Goal: Task Accomplishment & Management: Use online tool/utility

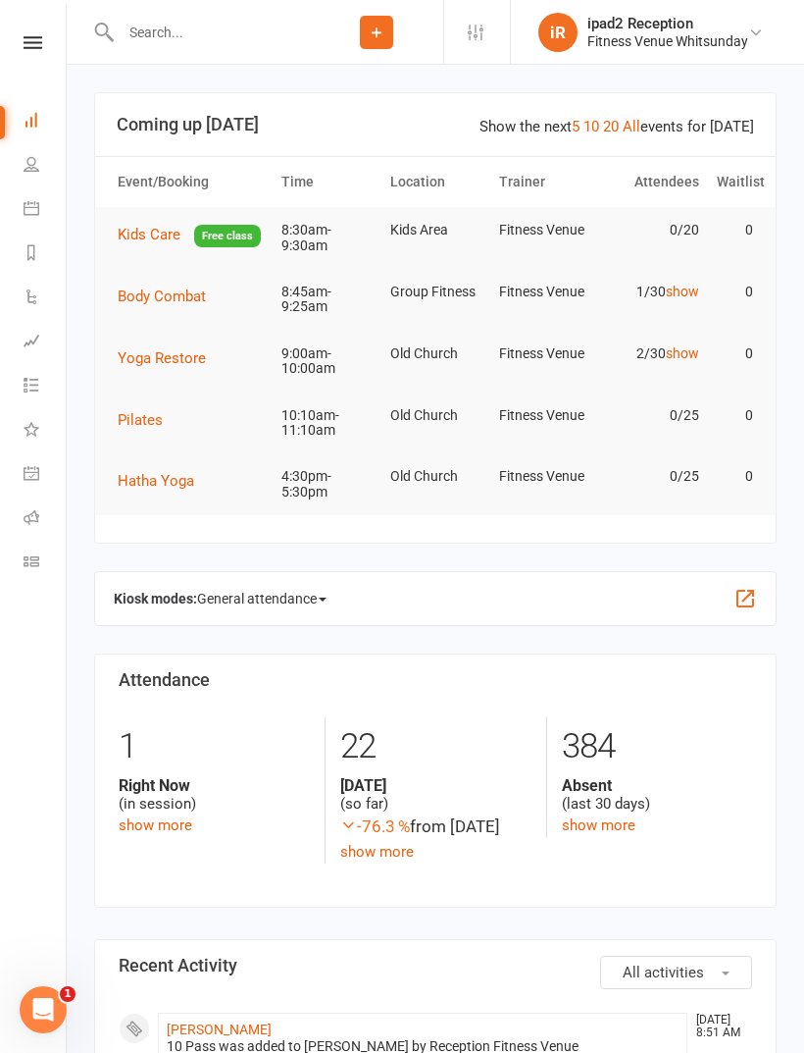
click at [380, 25] on icon at bounding box center [377, 33] width 18 height 18
click at [375, 29] on icon at bounding box center [377, 33] width 18 height 18
click at [296, 591] on span "General attendance" at bounding box center [261, 598] width 129 height 31
click at [282, 657] on link "Class" at bounding box center [303, 671] width 210 height 39
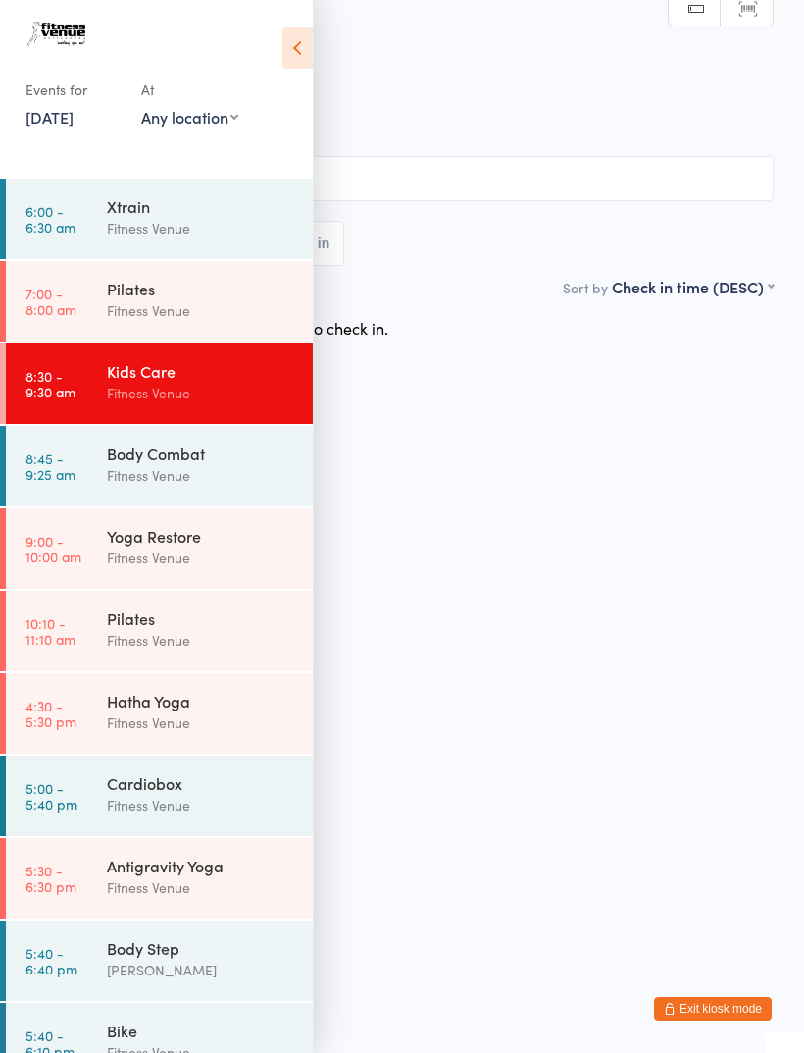
click at [204, 548] on div "Fitness Venue" at bounding box center [201, 557] width 189 height 23
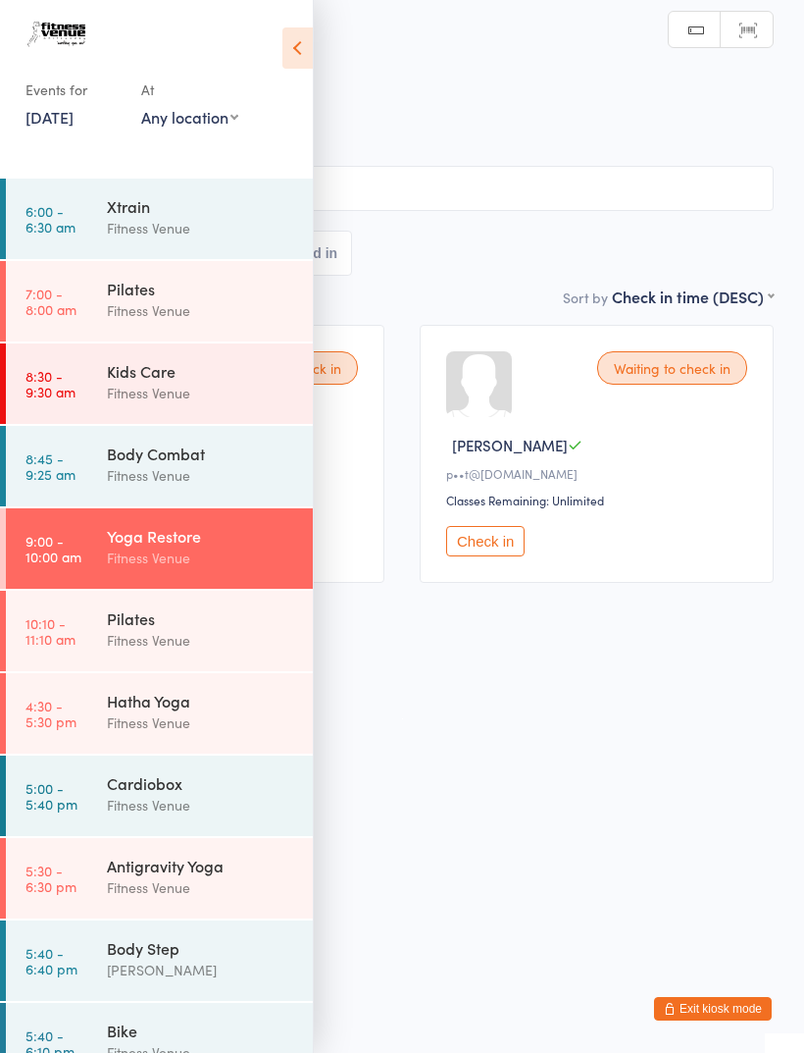
click at [300, 50] on icon at bounding box center [297, 47] width 30 height 41
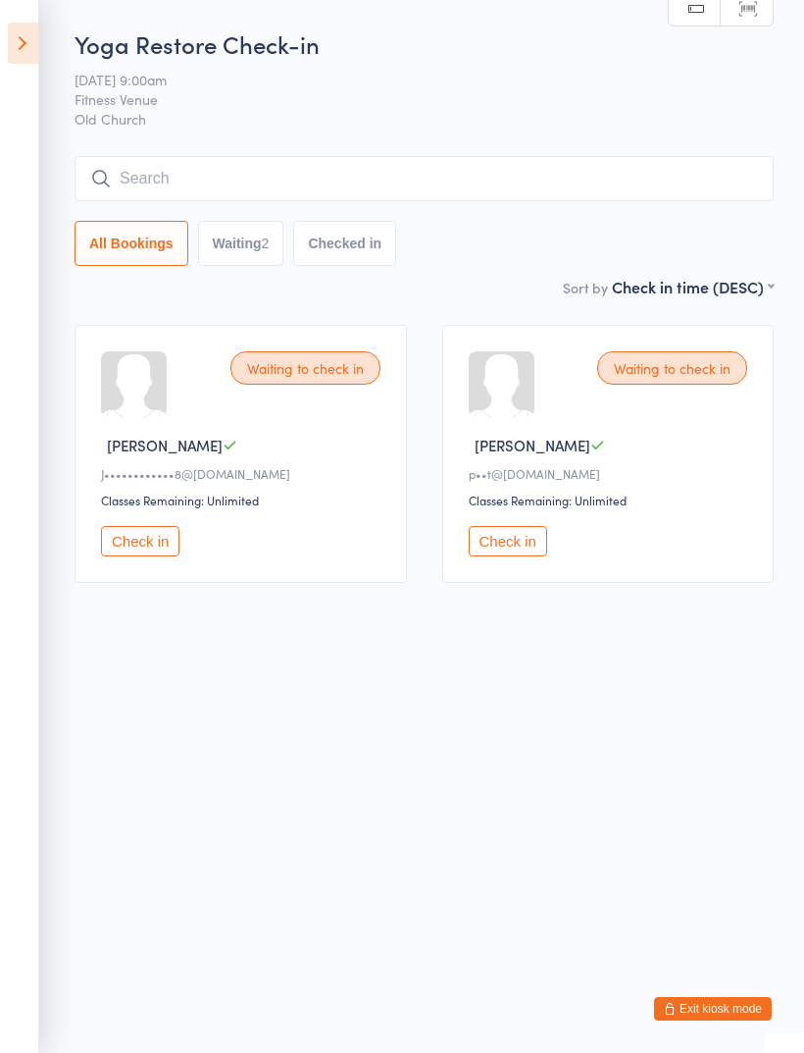
click at [732, 173] on input "search" at bounding box center [424, 178] width 699 height 45
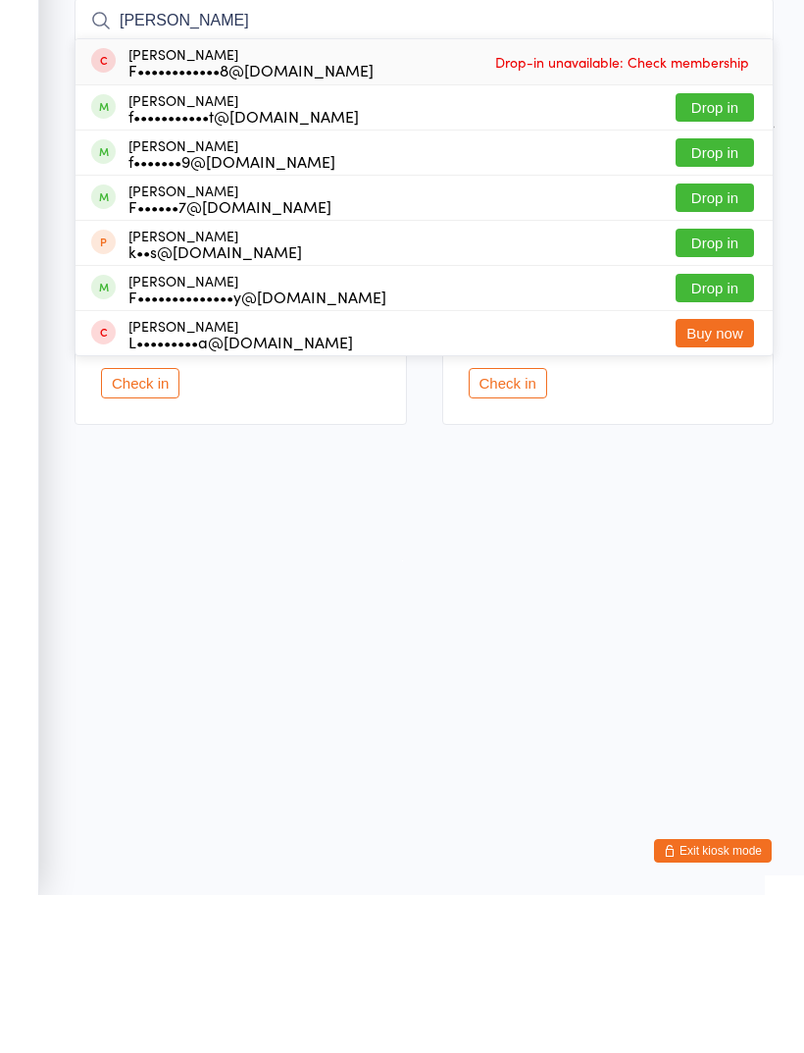
type input "[PERSON_NAME]"
click at [737, 251] on button "Drop in" at bounding box center [715, 265] width 78 height 28
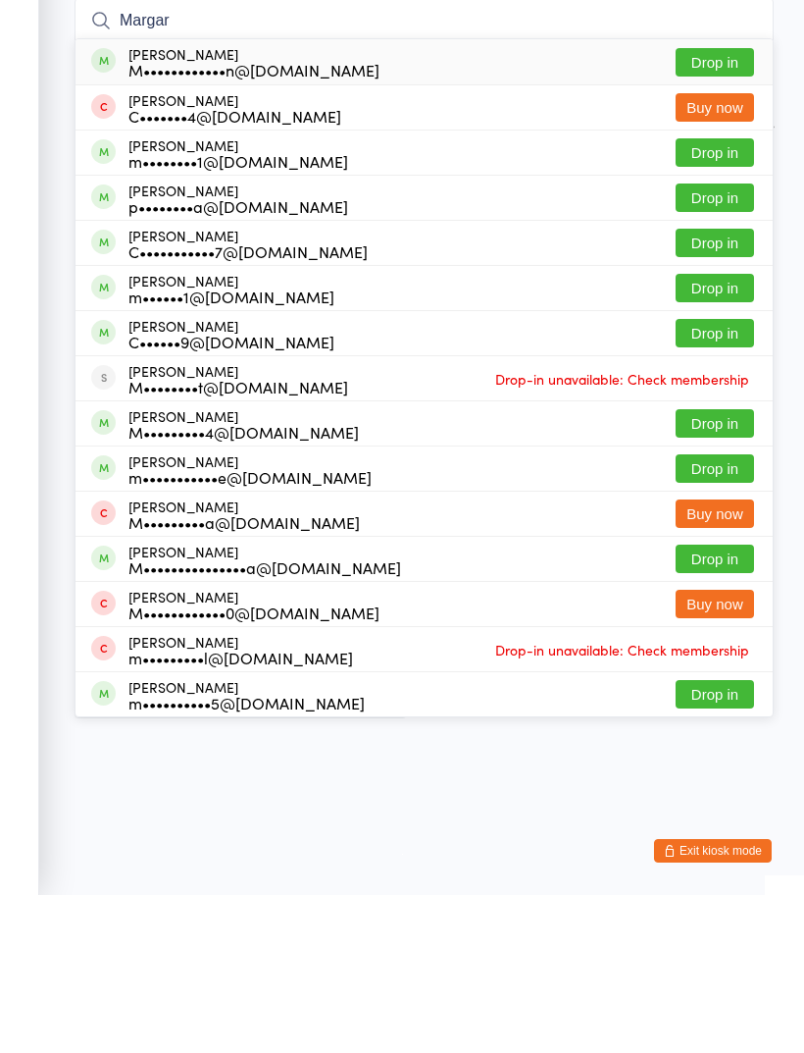
type input "Margar"
click at [728, 206] on button "Drop in" at bounding box center [715, 220] width 78 height 28
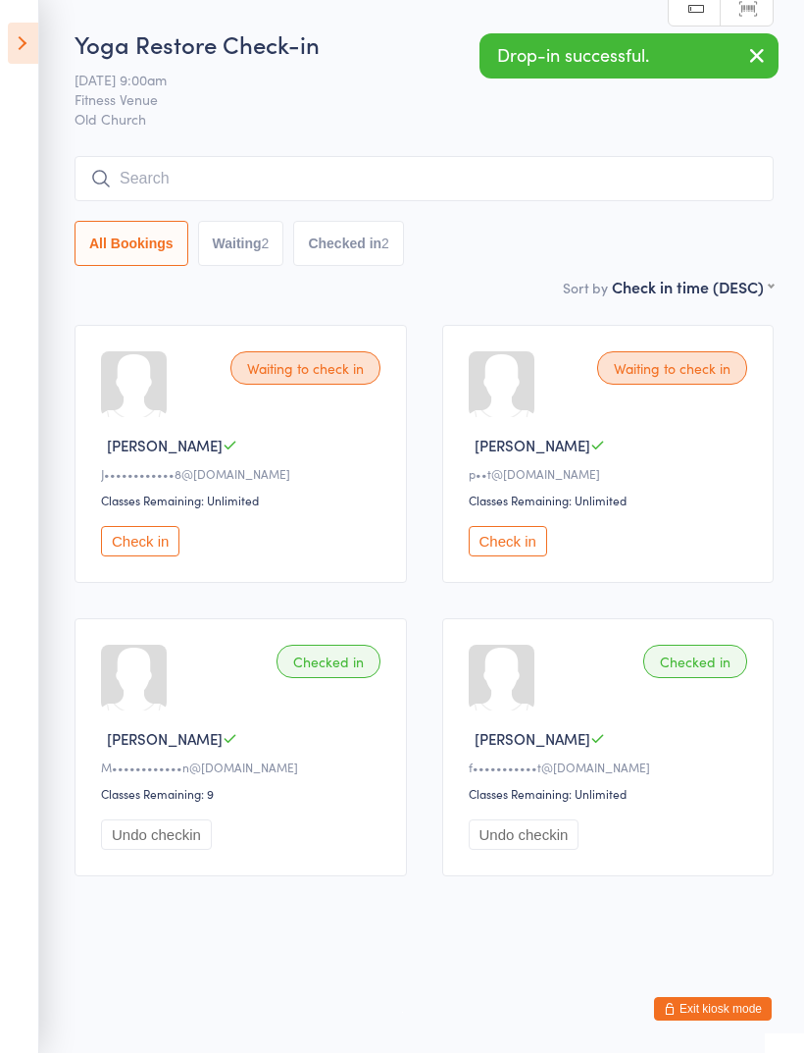
click at [694, 161] on input "search" at bounding box center [424, 178] width 699 height 45
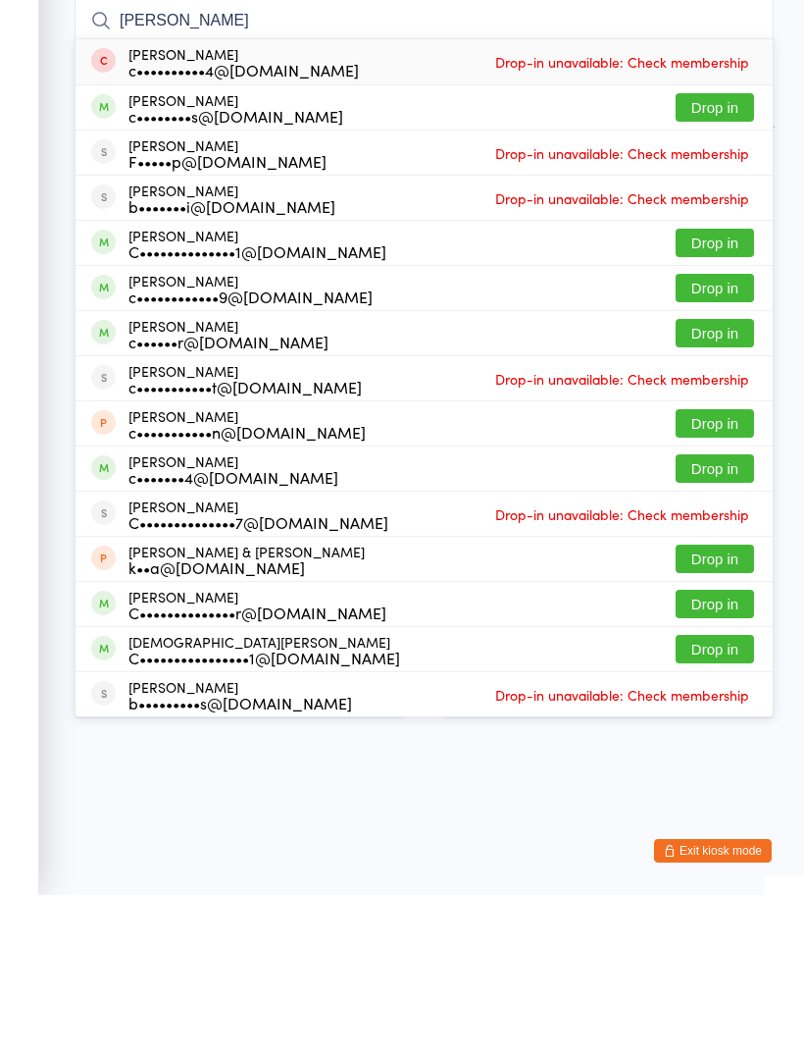
type input "[PERSON_NAME]"
click at [722, 432] on button "Drop in" at bounding box center [715, 446] width 78 height 28
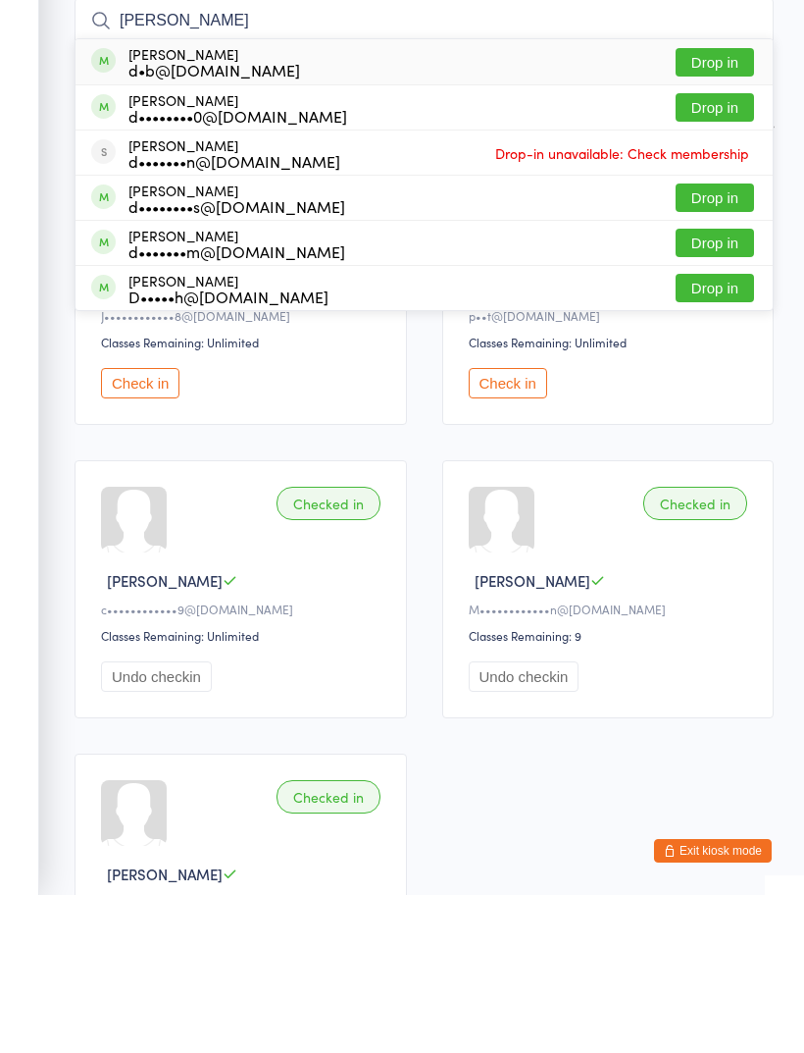
type input "[PERSON_NAME]"
click at [738, 251] on button "Drop in" at bounding box center [715, 265] width 78 height 28
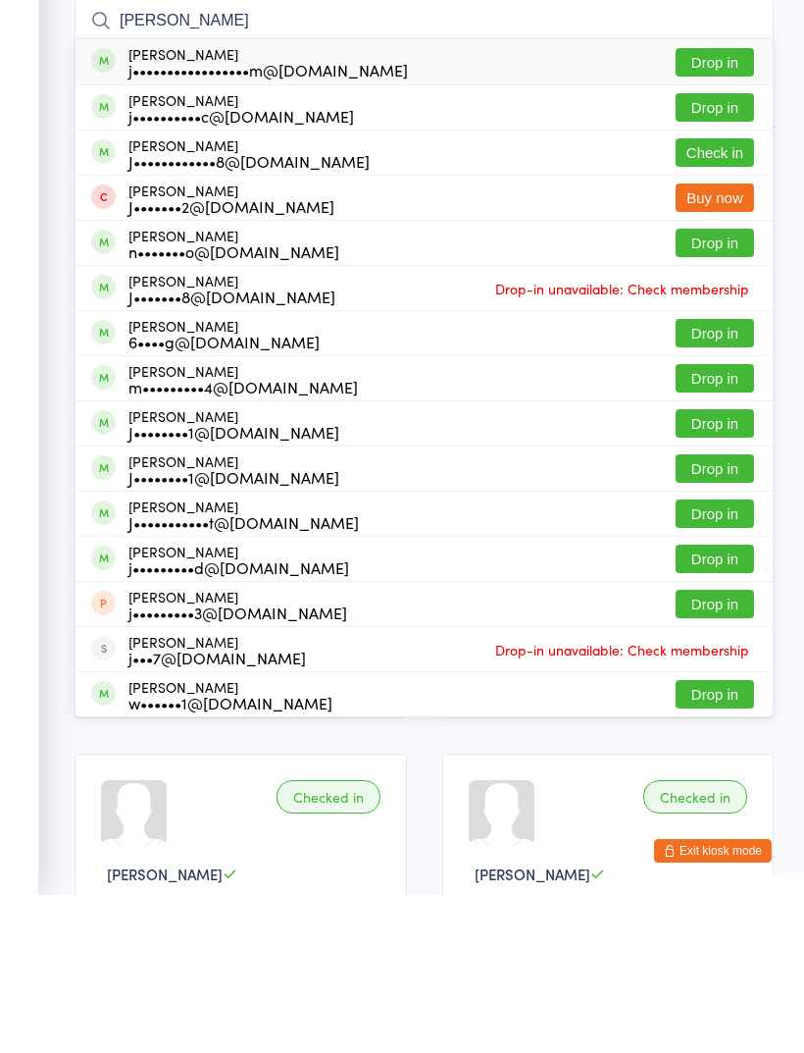
type input "[PERSON_NAME]"
click at [728, 296] on button "Check in" at bounding box center [715, 310] width 78 height 28
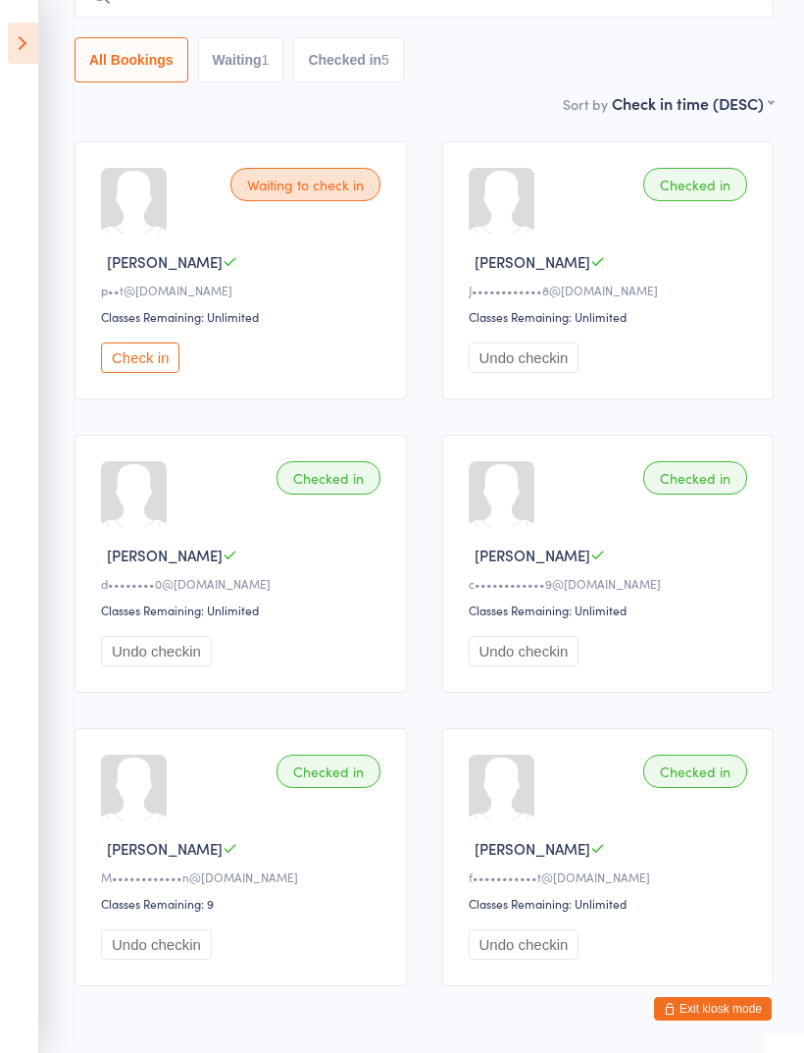
scroll to position [227, 0]
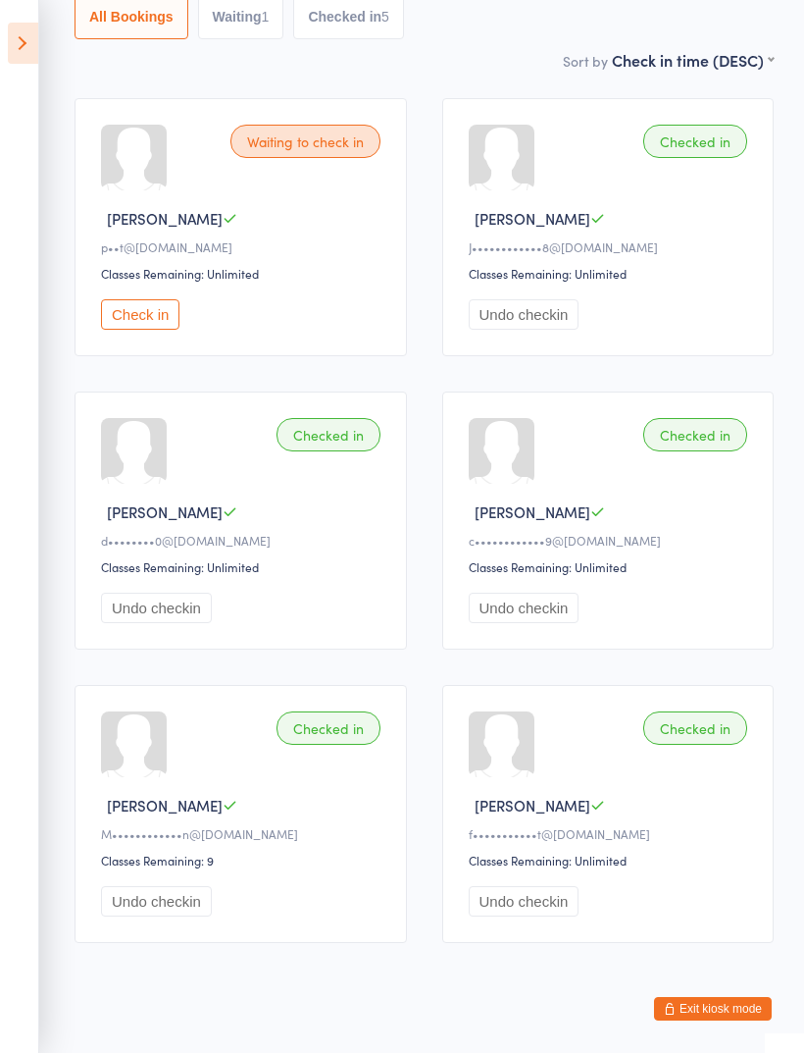
click at [155, 329] on button "Check in" at bounding box center [140, 314] width 78 height 30
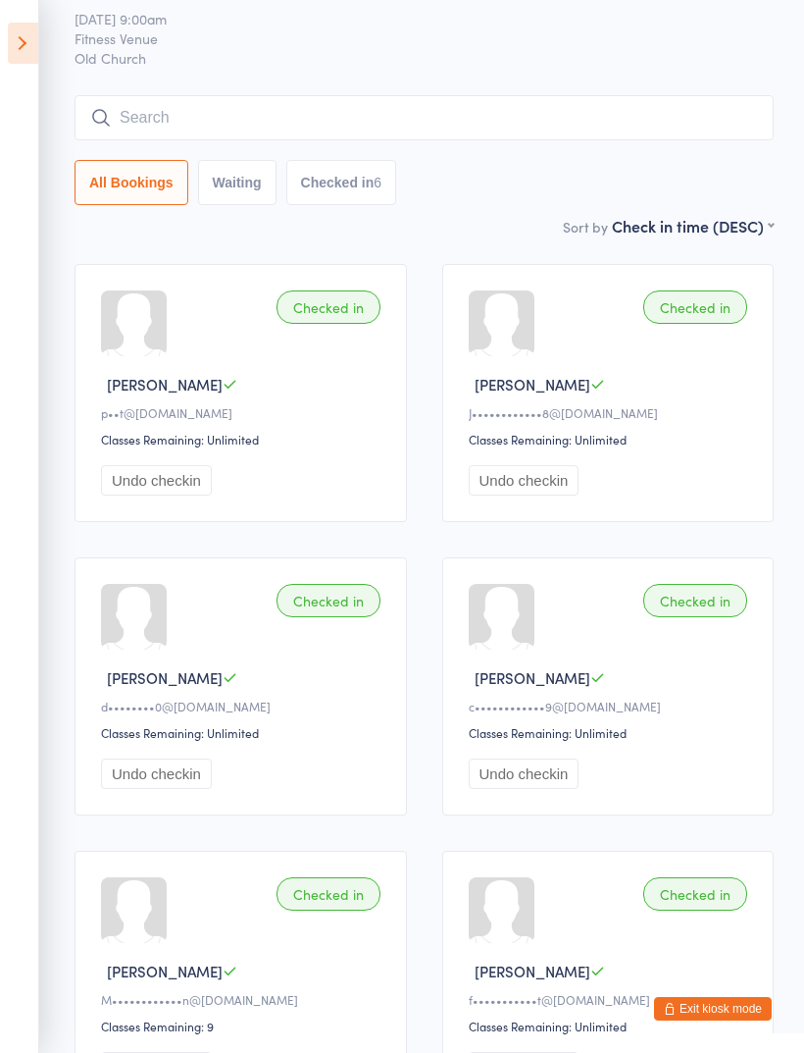
click at [433, 108] on input "search" at bounding box center [424, 117] width 699 height 45
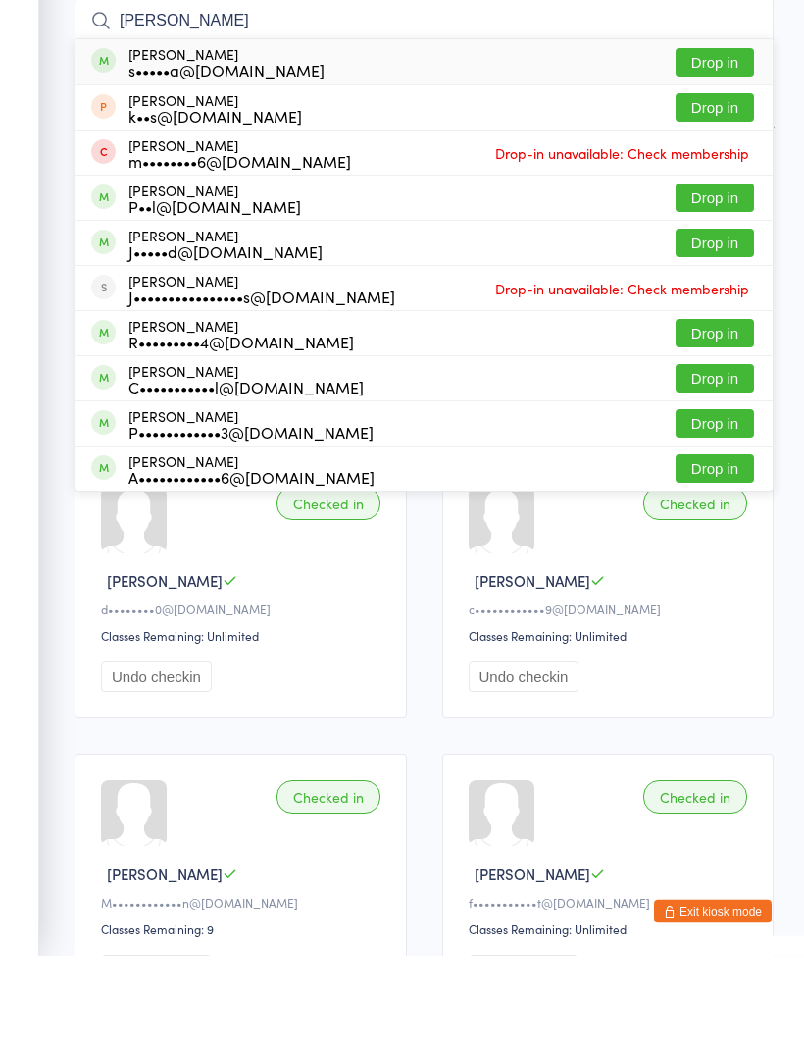
type input "[PERSON_NAME]"
click at [718, 146] on button "Drop in" at bounding box center [715, 160] width 78 height 28
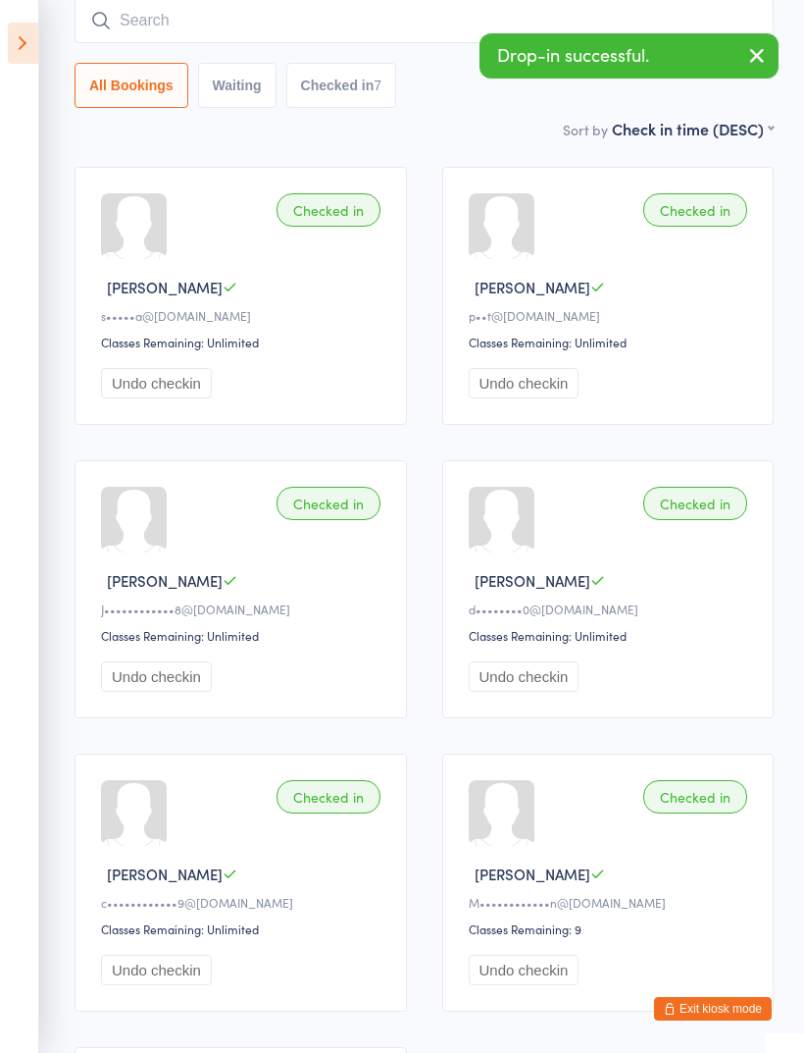
click at [408, 17] on input "search" at bounding box center [424, 20] width 699 height 45
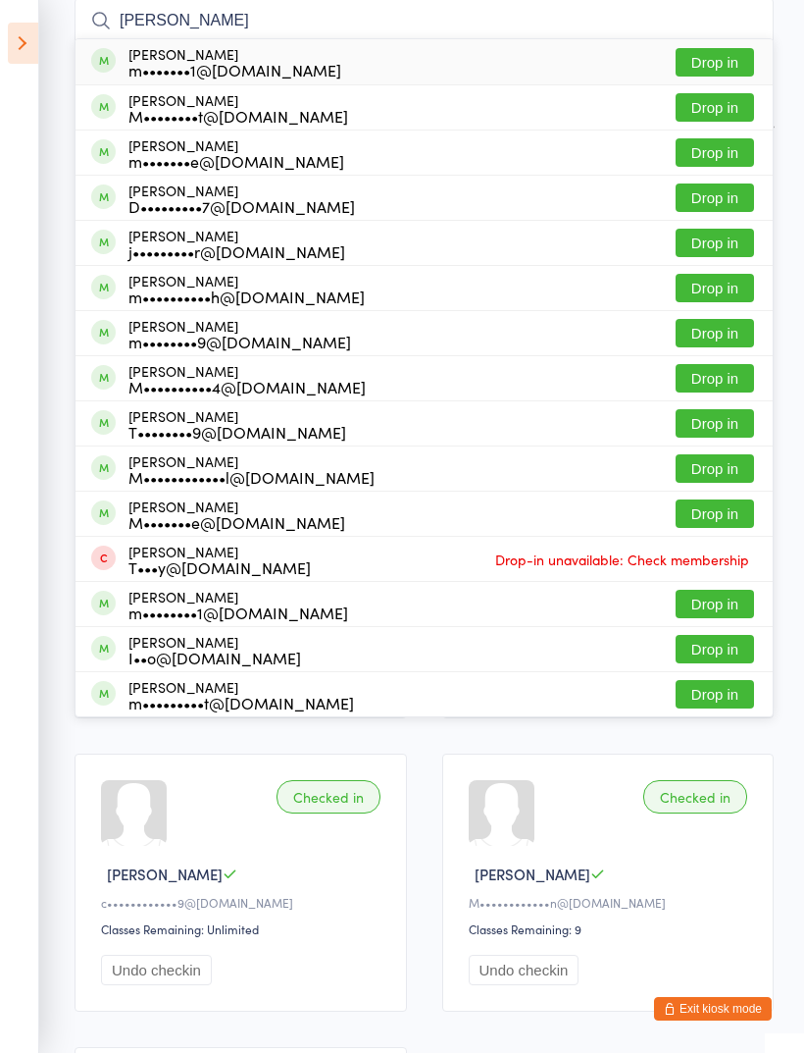
type input "[PERSON_NAME]"
click at [727, 211] on button "Drop in" at bounding box center [715, 197] width 78 height 28
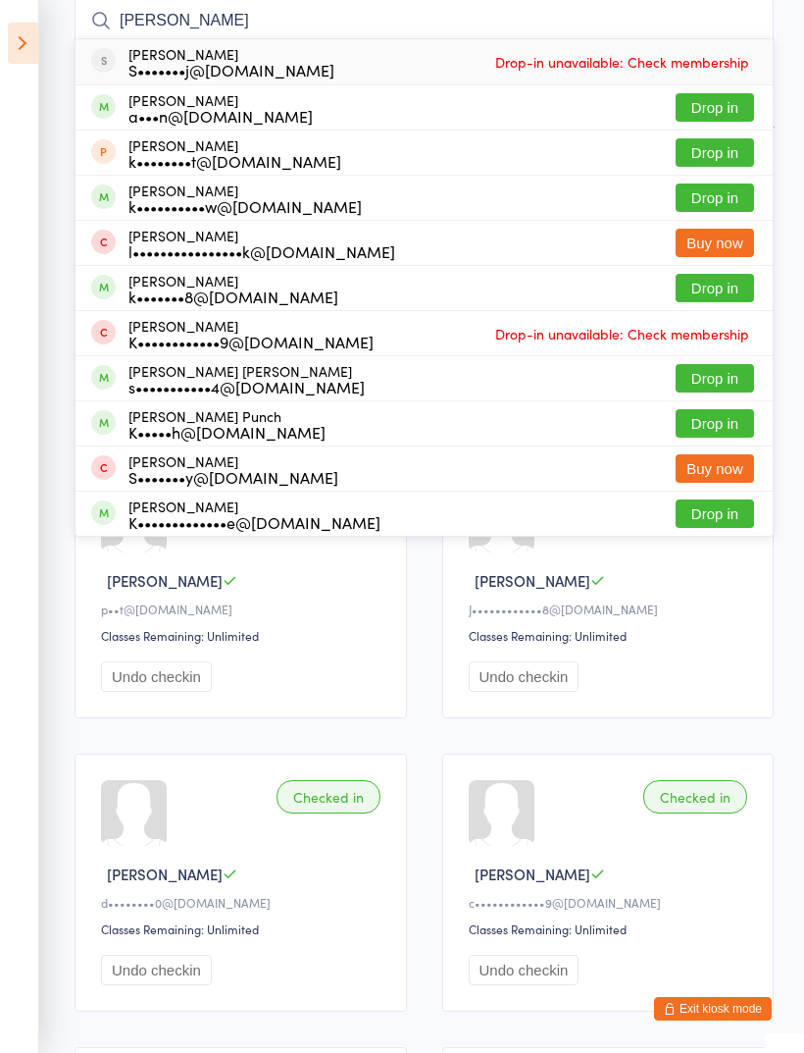
type input "[PERSON_NAME]"
click at [723, 108] on button "Drop in" at bounding box center [715, 107] width 78 height 28
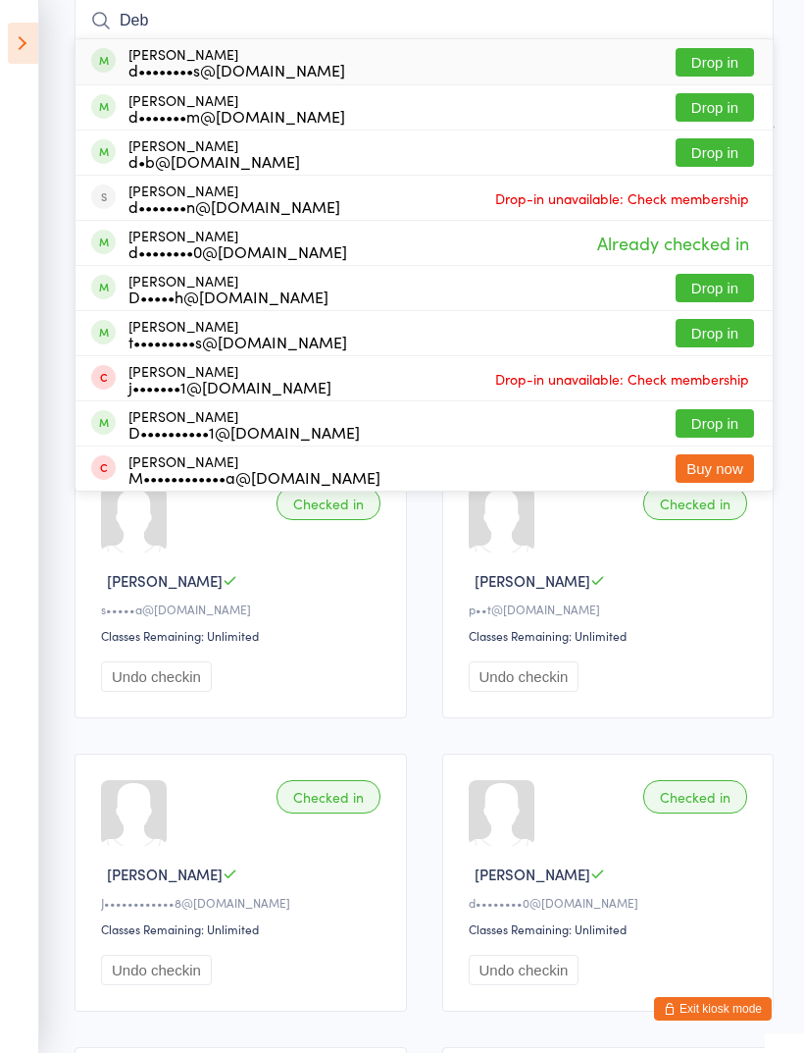
type input "Deb"
click at [726, 60] on button "Drop in" at bounding box center [715, 62] width 78 height 28
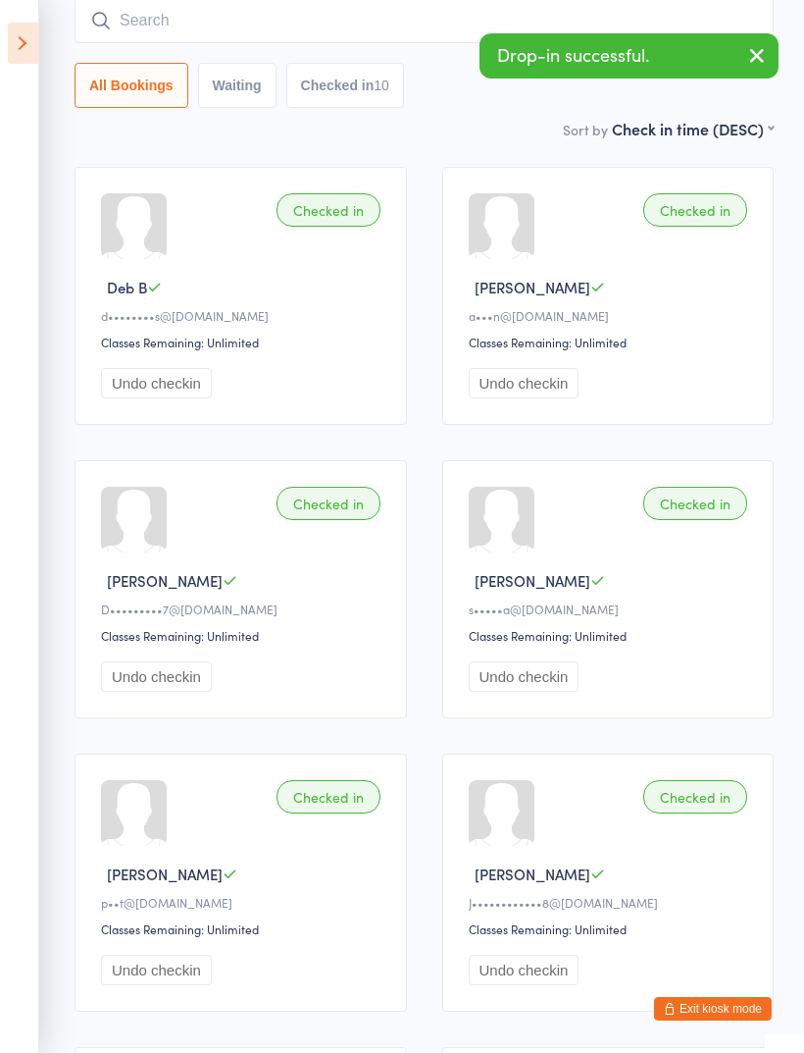
click at [435, 29] on input "search" at bounding box center [424, 20] width 699 height 45
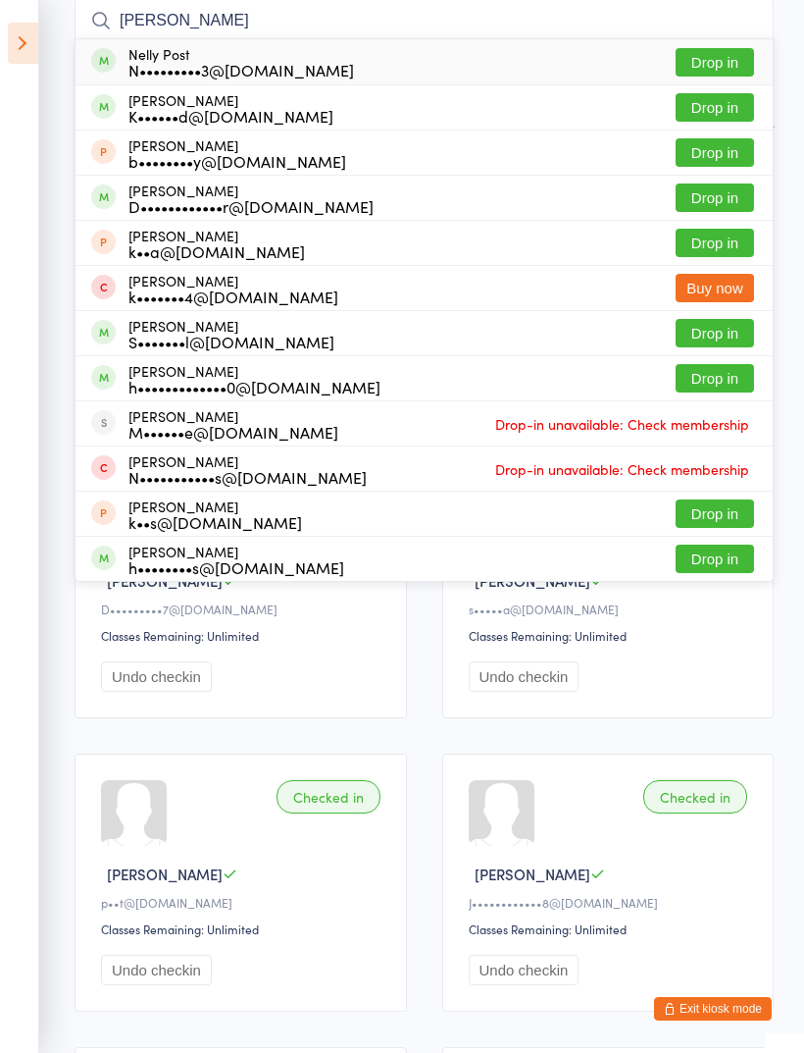
type input "[PERSON_NAME]"
click at [730, 75] on button "Drop in" at bounding box center [715, 62] width 78 height 28
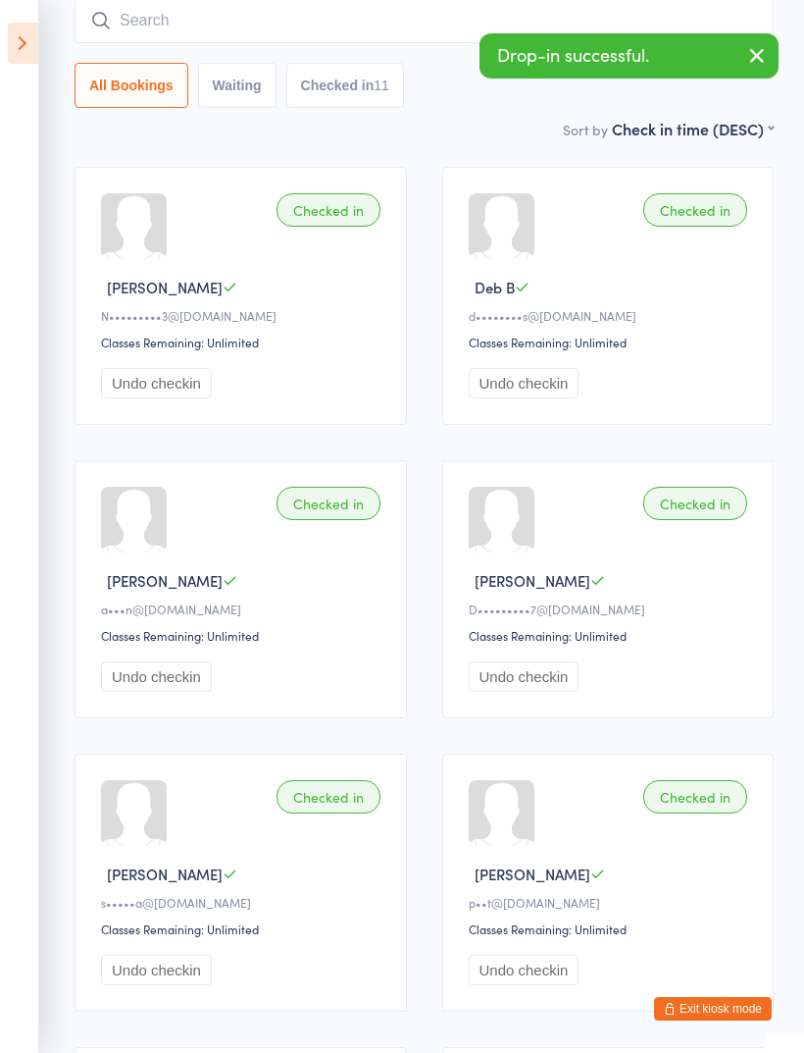
click at [356, 23] on input "search" at bounding box center [424, 20] width 699 height 45
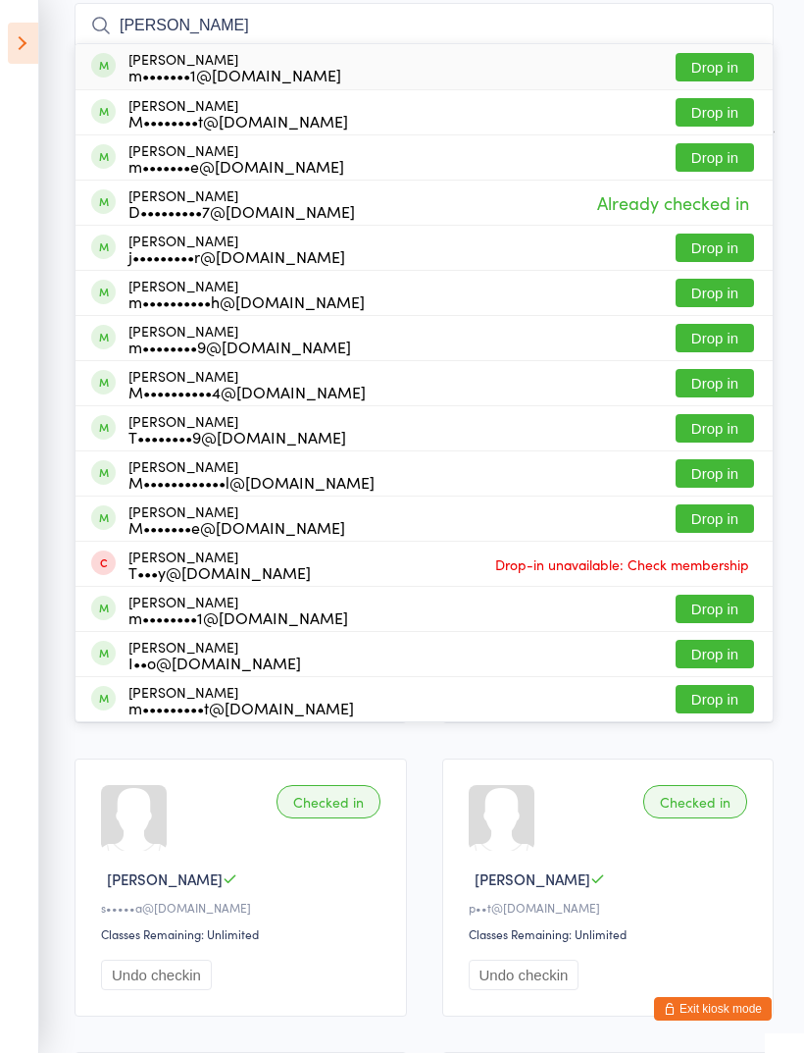
scroll to position [151, 0]
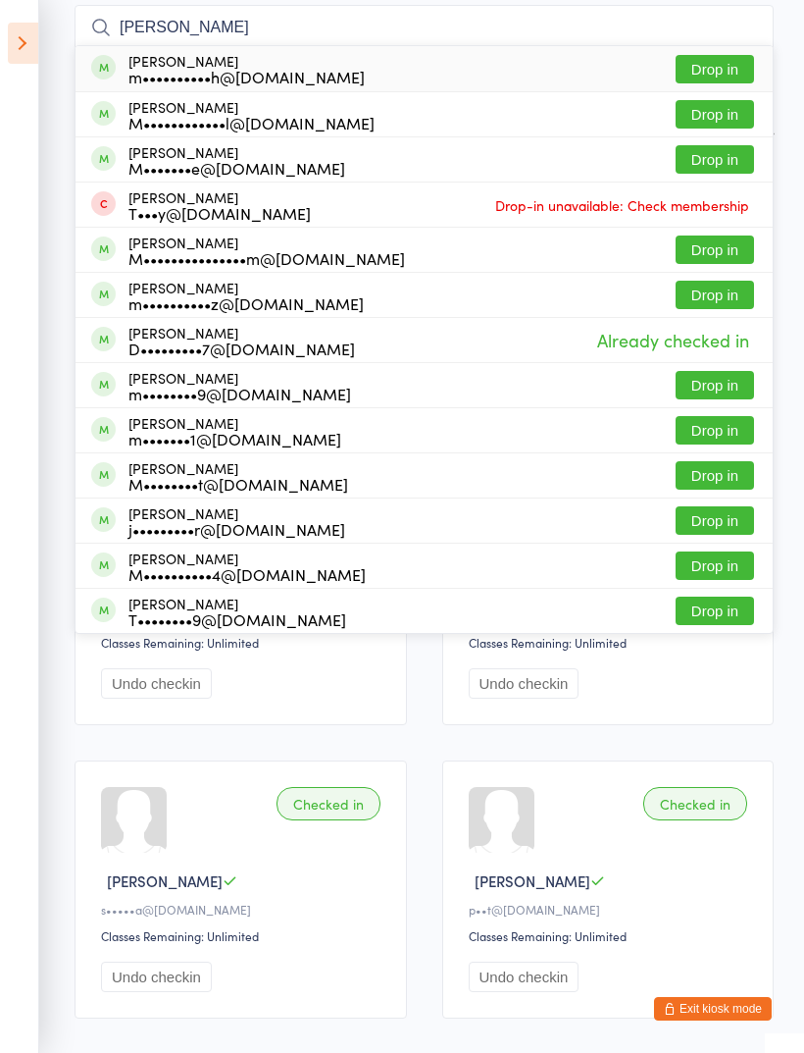
type input "[PERSON_NAME]"
click at [728, 251] on button "Drop in" at bounding box center [715, 249] width 78 height 28
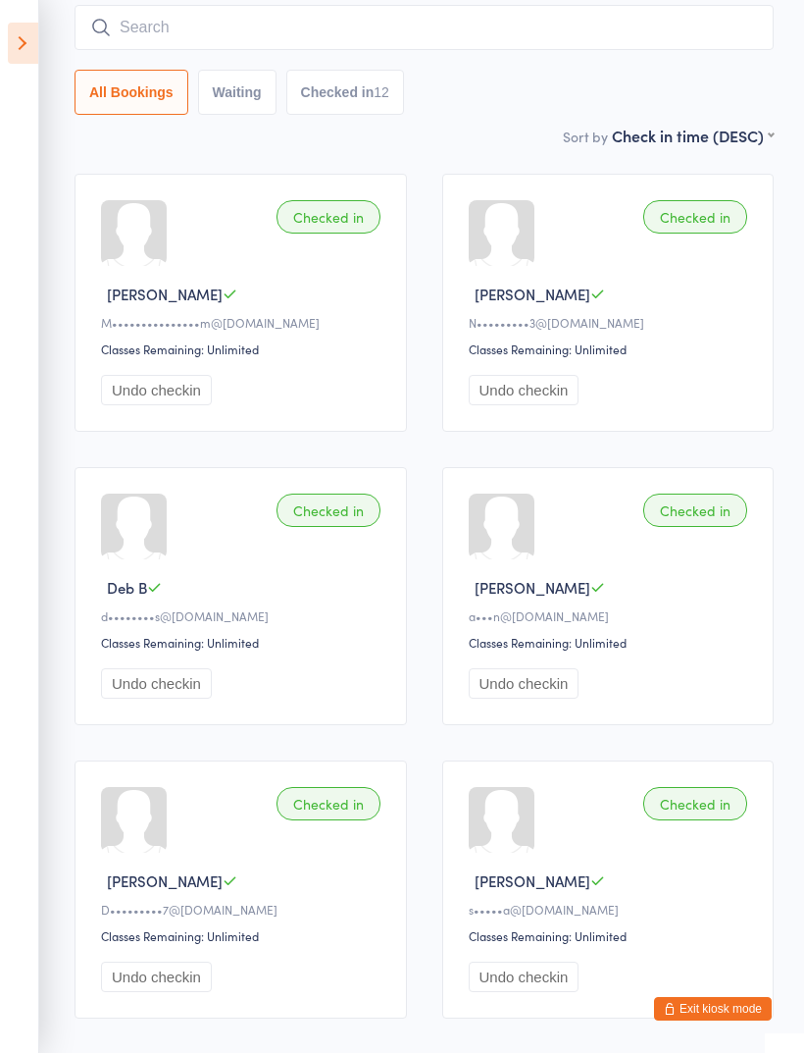
click at [684, 18] on input "search" at bounding box center [424, 27] width 699 height 45
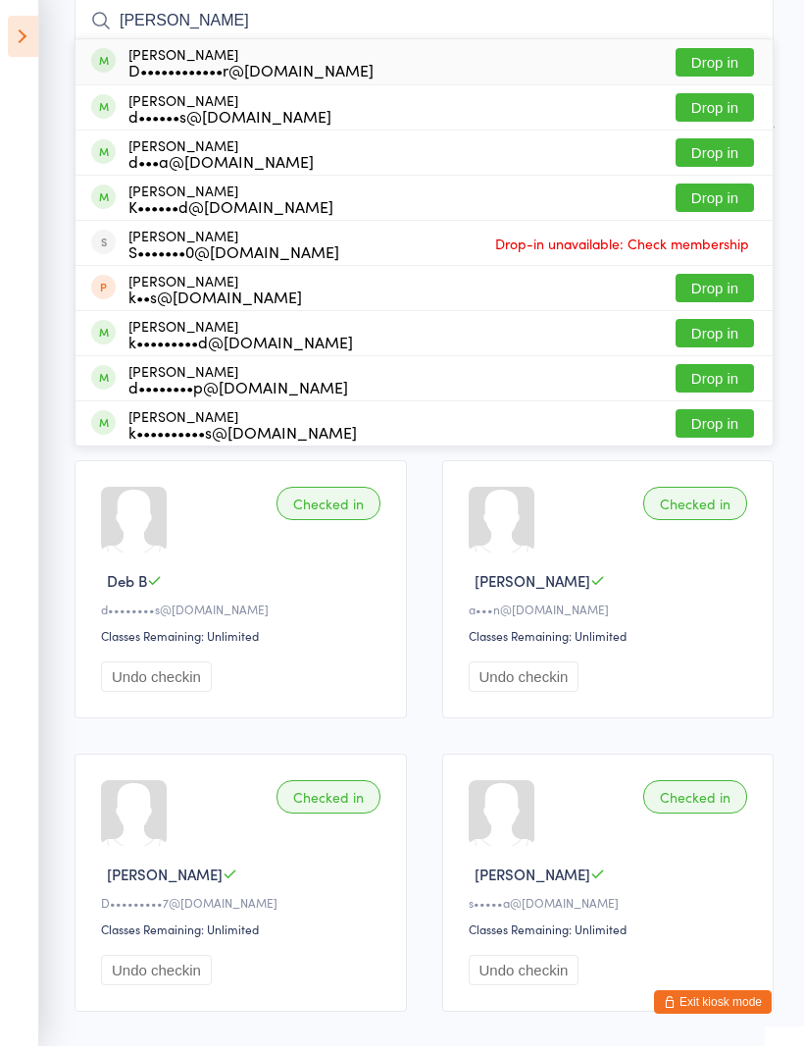
type input "[PERSON_NAME]"
click at [724, 68] on button "Drop in" at bounding box center [715, 69] width 78 height 28
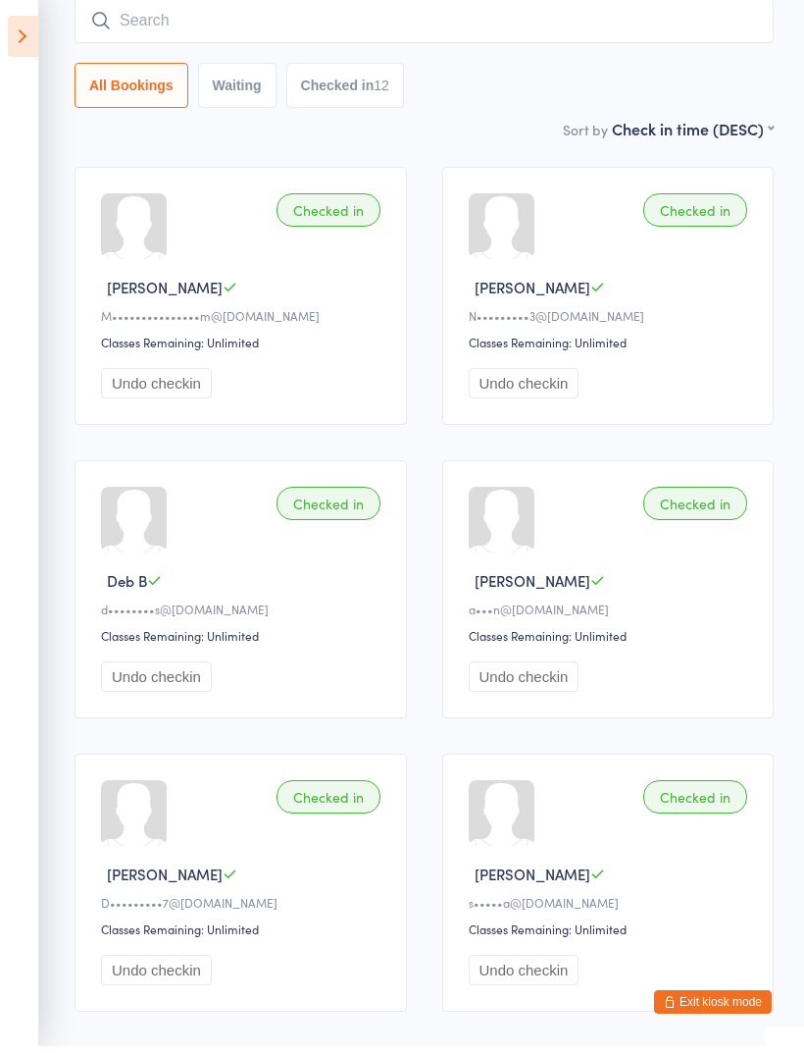
scroll to position [158, 0]
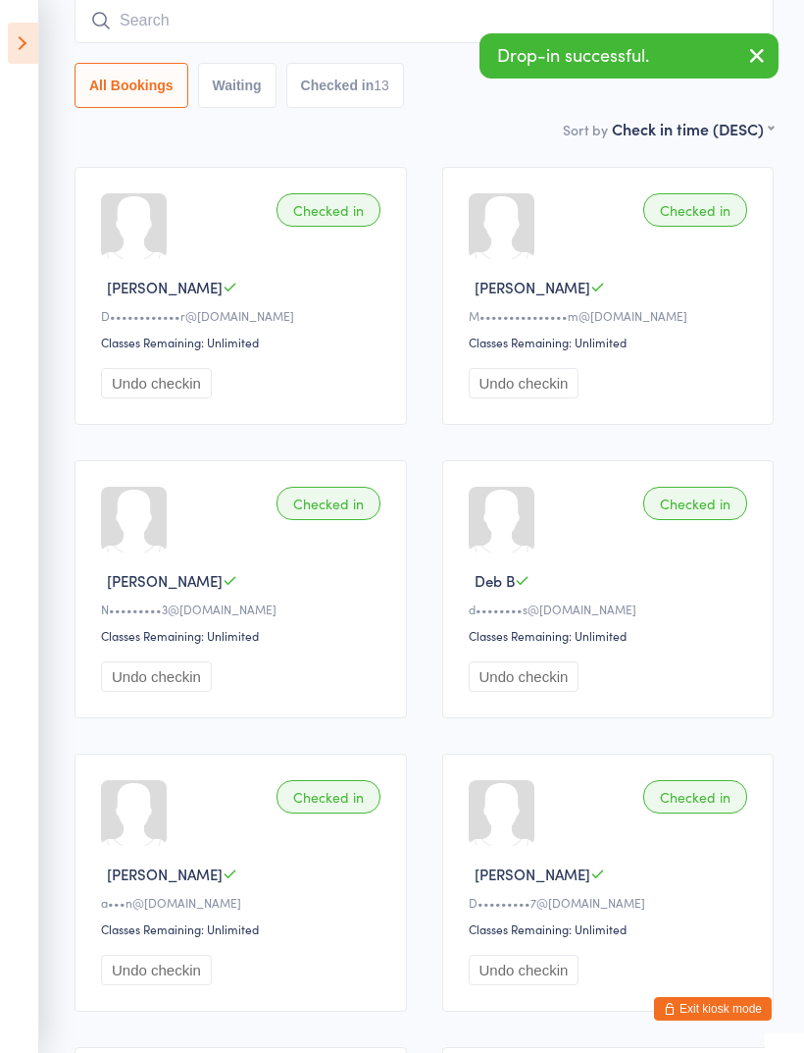
click at [379, 20] on input "search" at bounding box center [424, 20] width 699 height 45
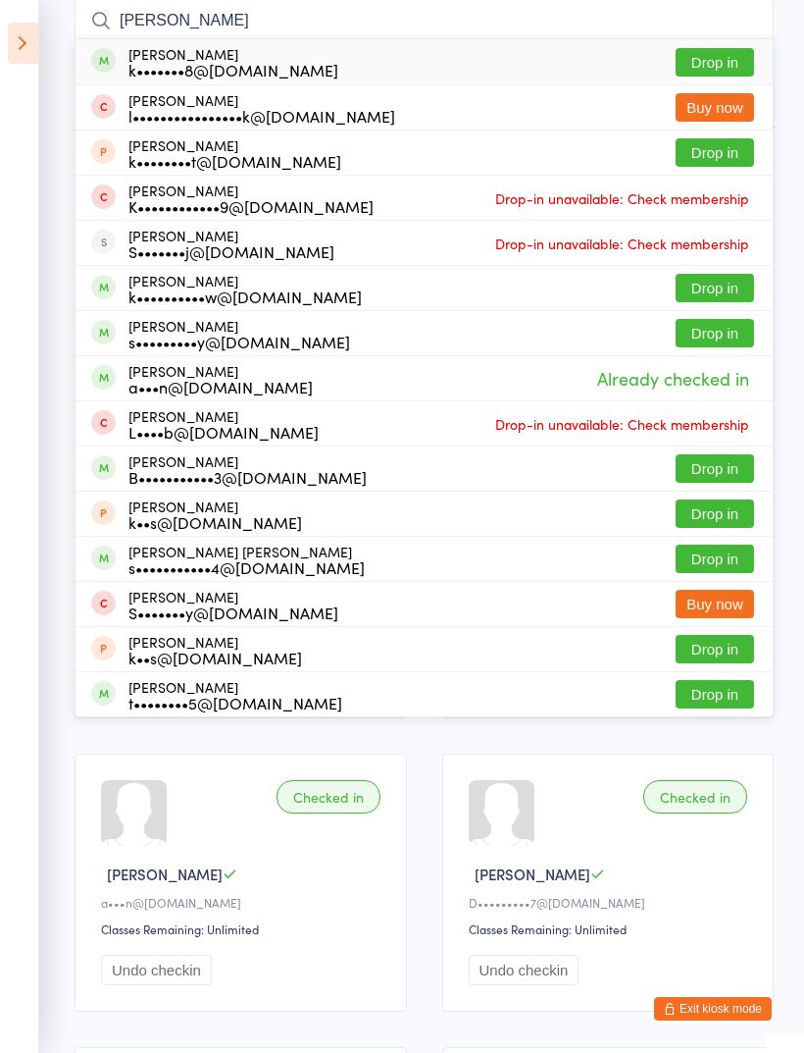
type input "[PERSON_NAME]"
click at [737, 59] on button "Drop in" at bounding box center [715, 62] width 78 height 28
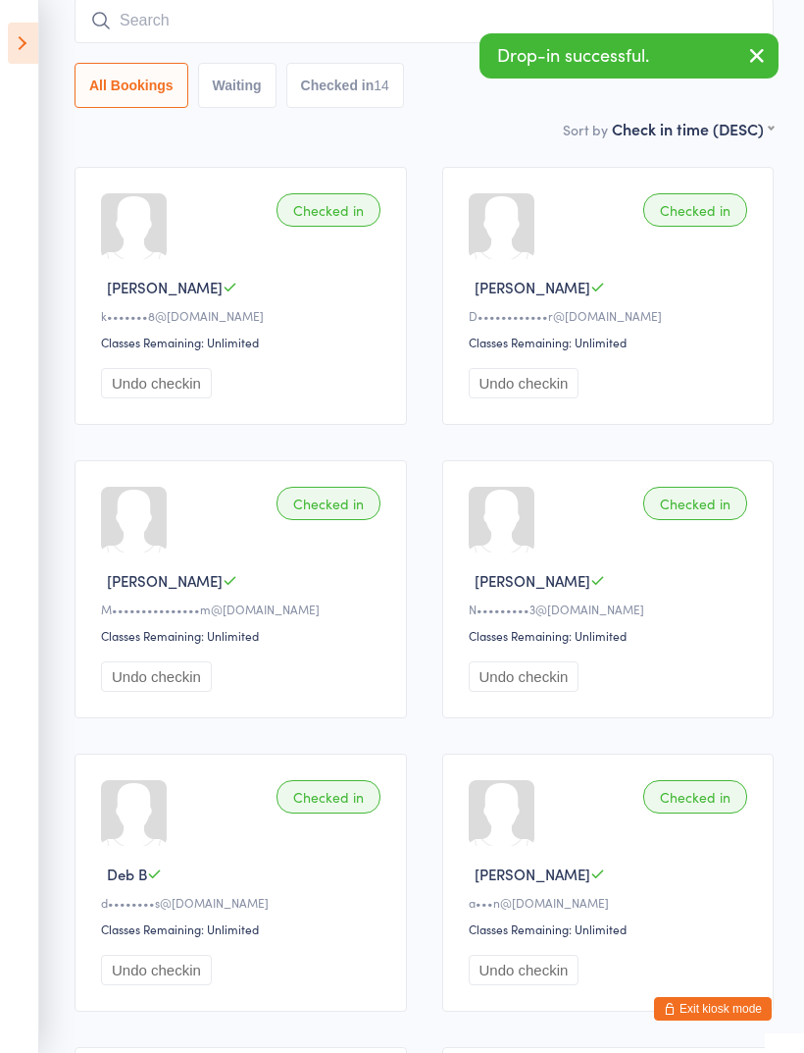
click at [349, 18] on input "search" at bounding box center [424, 20] width 699 height 45
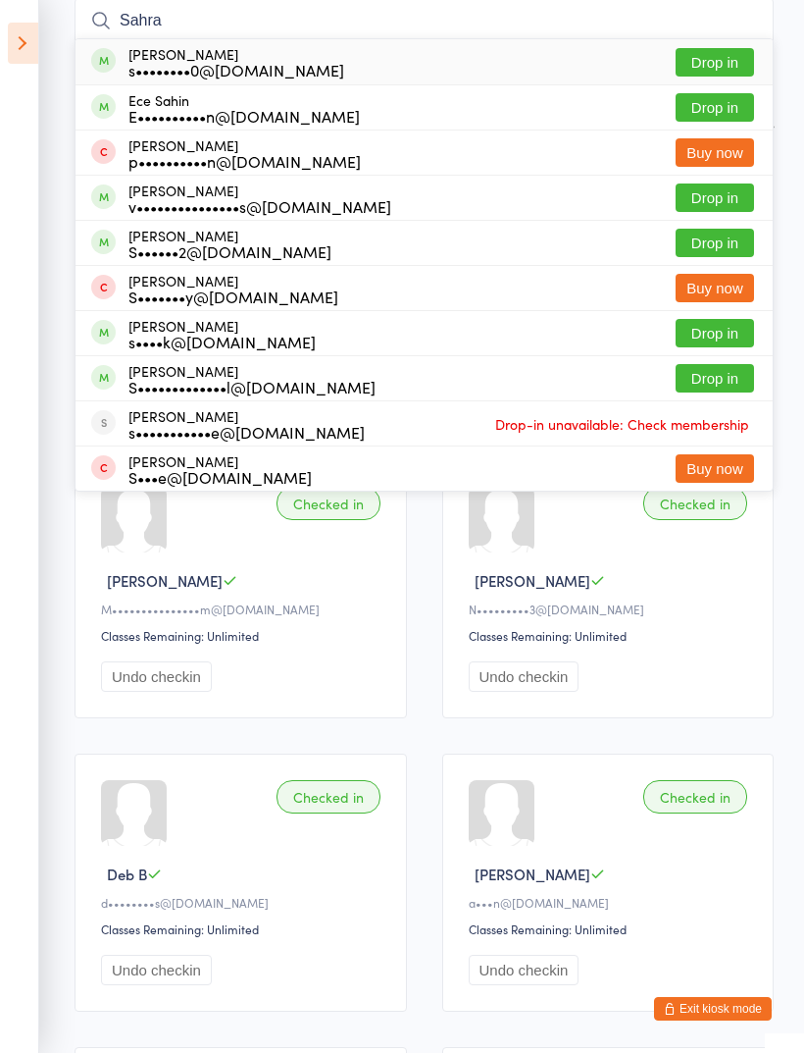
type input "Sahra"
click at [735, 67] on button "Drop in" at bounding box center [715, 62] width 78 height 28
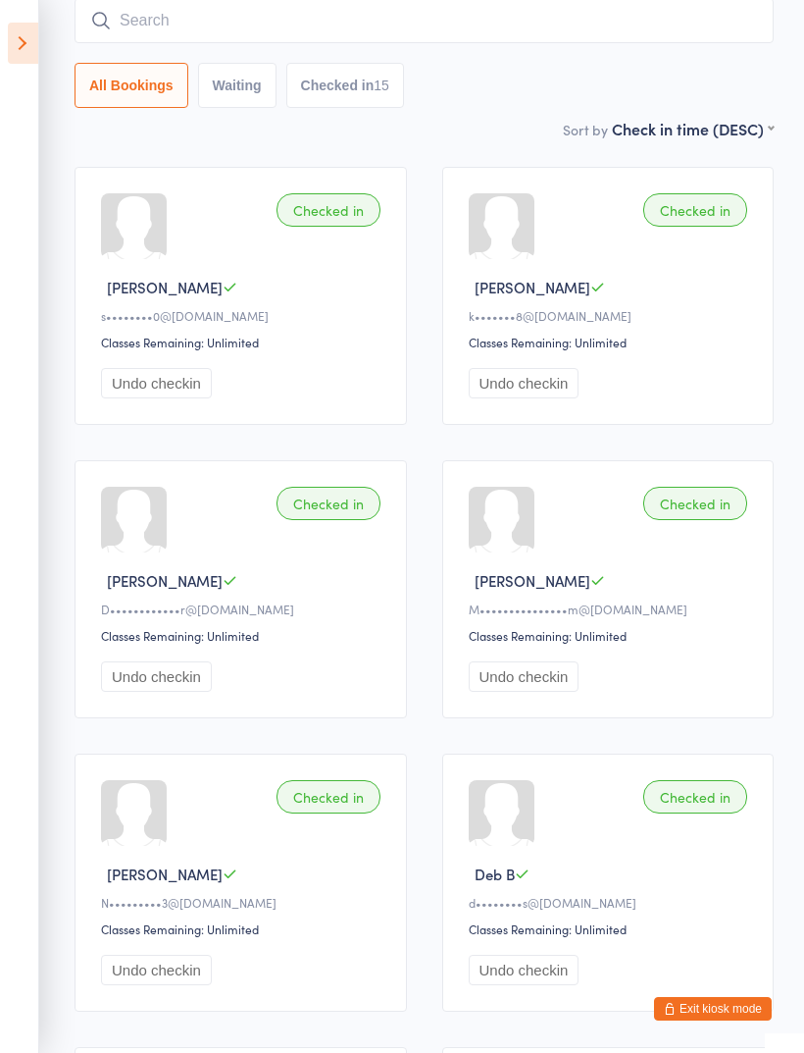
click at [686, 35] on input "search" at bounding box center [424, 20] width 699 height 45
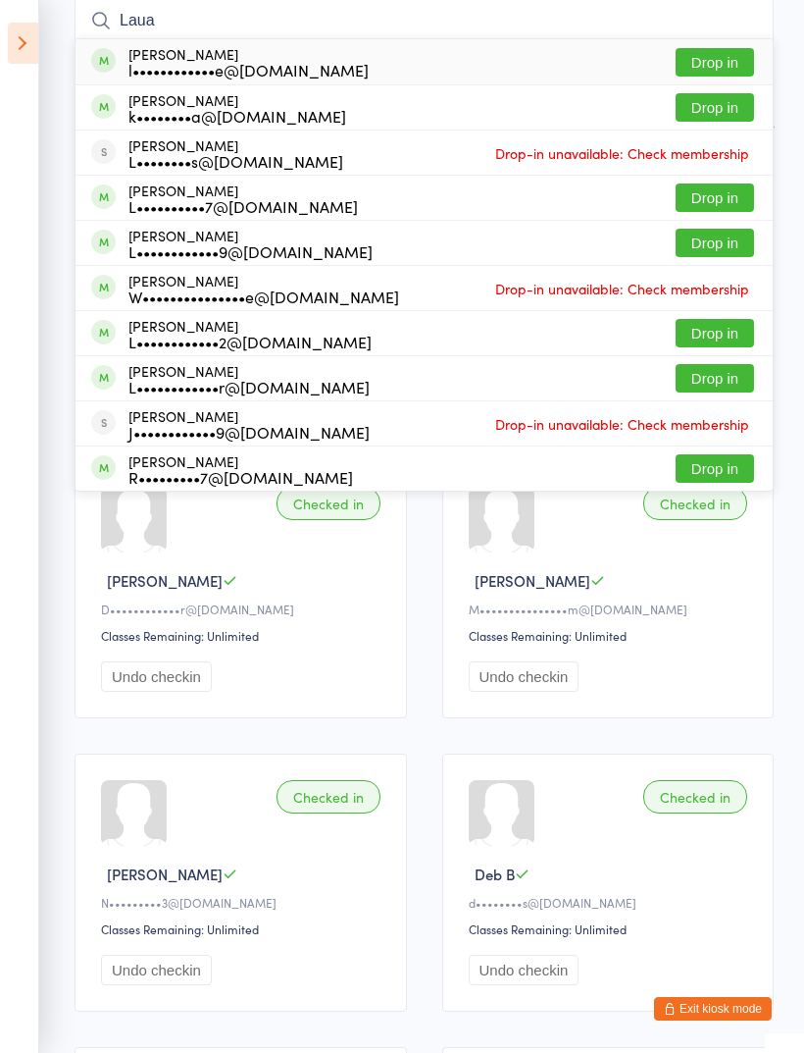
type input "Laua"
click at [724, 381] on button "Drop in" at bounding box center [715, 378] width 78 height 28
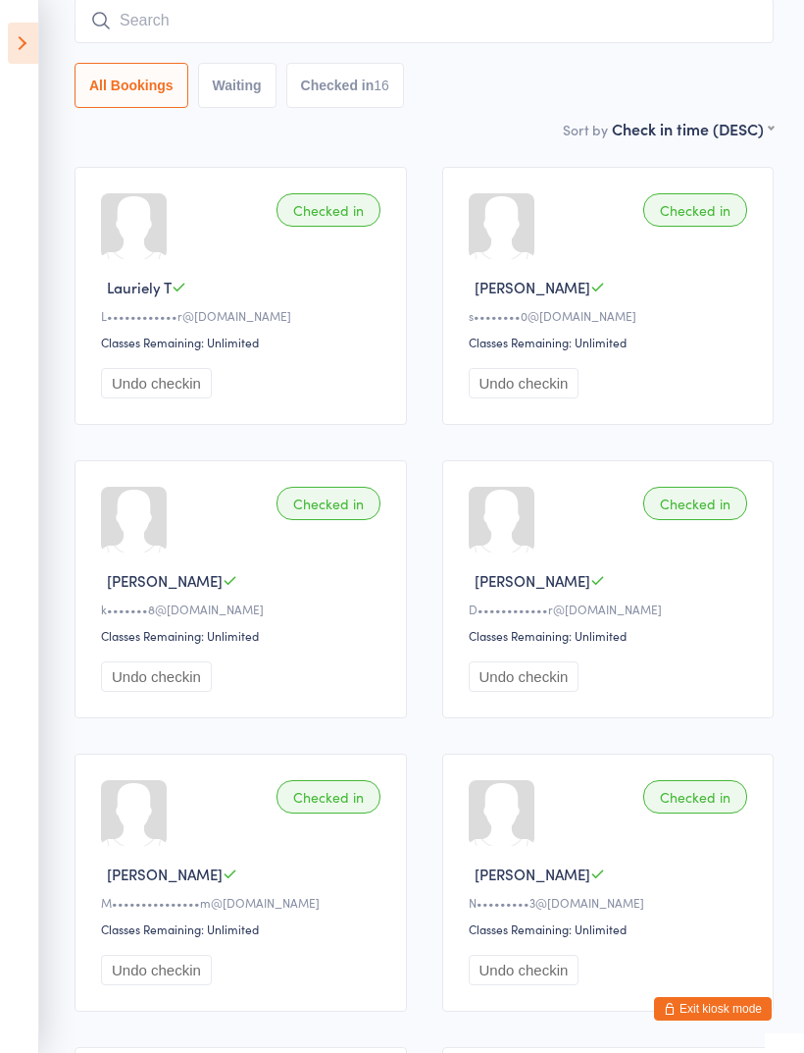
click at [518, 17] on input "search" at bounding box center [424, 20] width 699 height 45
click at [696, 36] on input "search" at bounding box center [424, 20] width 699 height 45
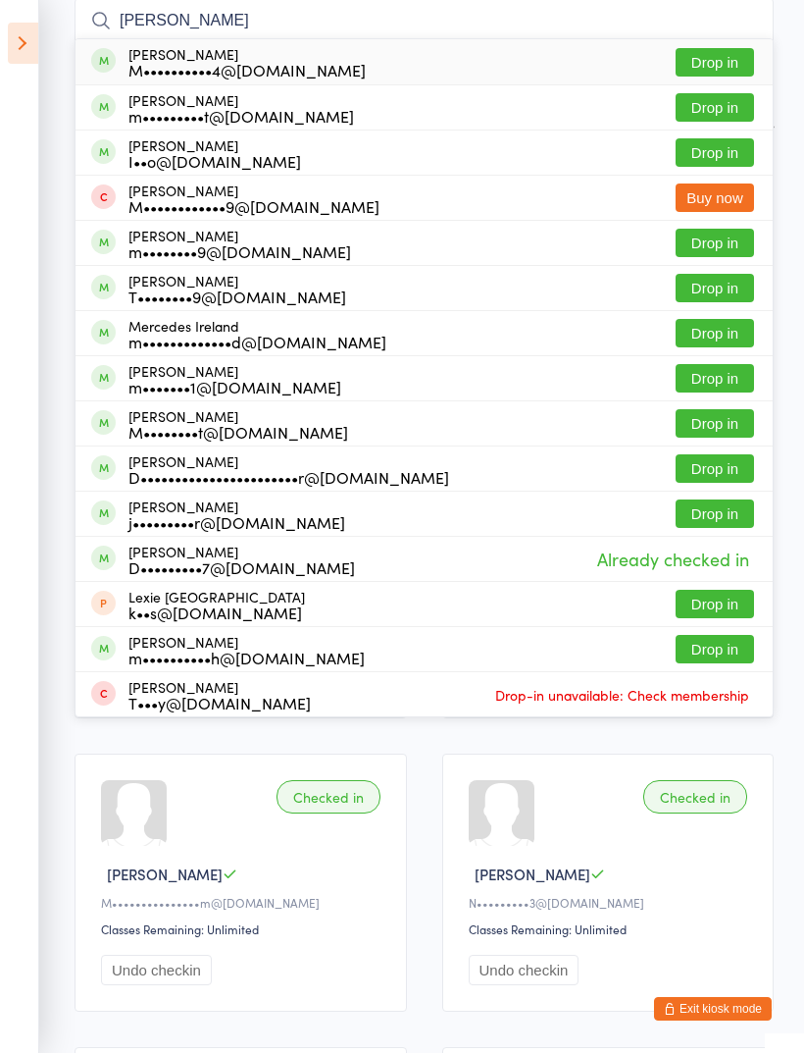
type input "[PERSON_NAME]"
click at [737, 154] on button "Drop in" at bounding box center [715, 152] width 78 height 28
